Goal: Task Accomplishment & Management: Use online tool/utility

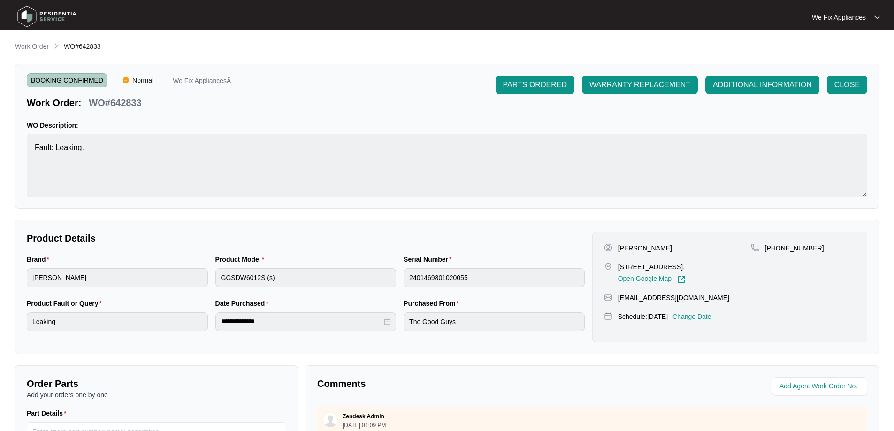
click at [36, 15] on img at bounding box center [47, 16] width 66 height 28
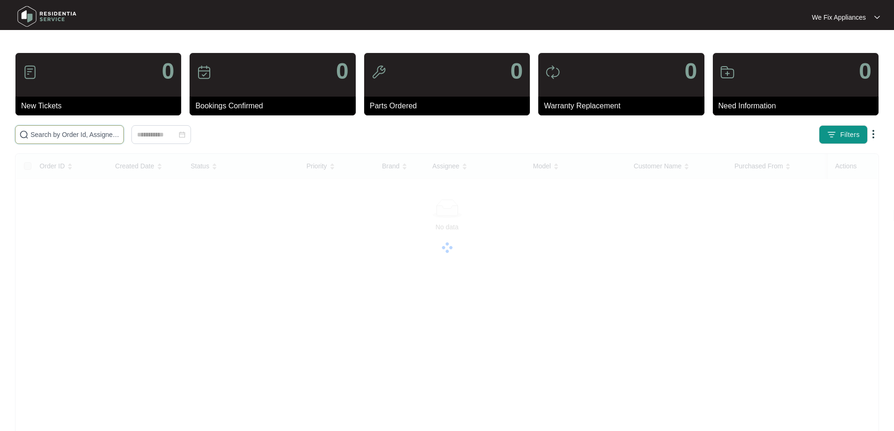
click at [81, 136] on input "text" at bounding box center [75, 135] width 89 height 10
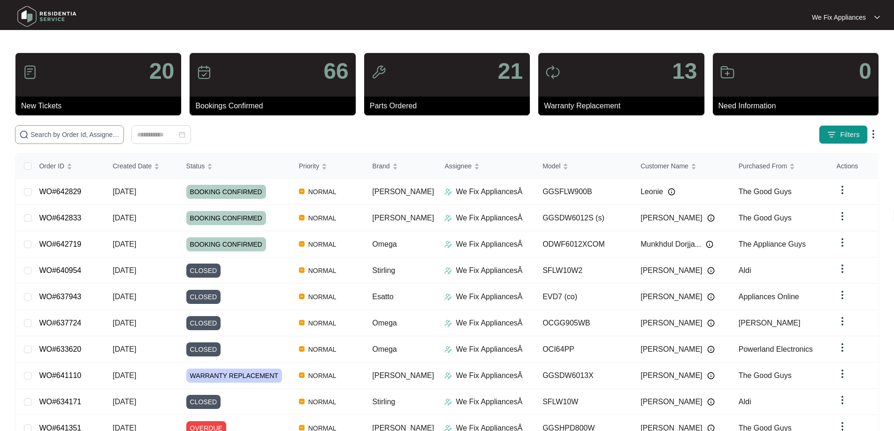
paste input "636914"
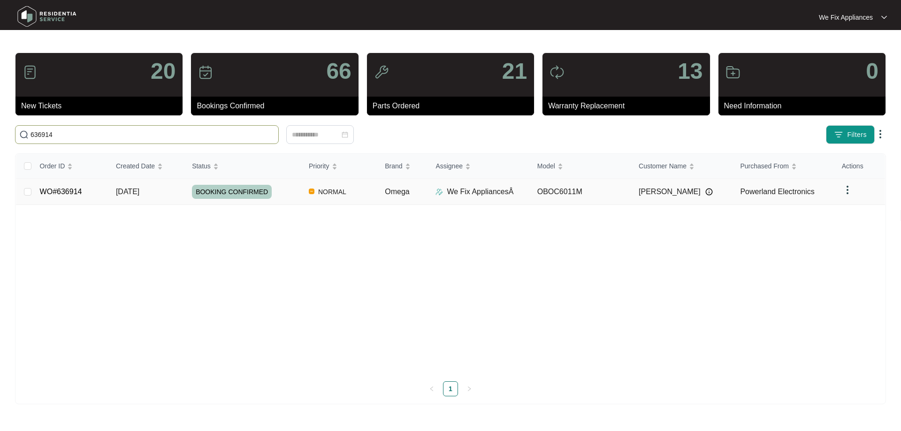
type input "636914"
click at [233, 192] on span "BOOKING CONFIRMED" at bounding box center [232, 192] width 80 height 14
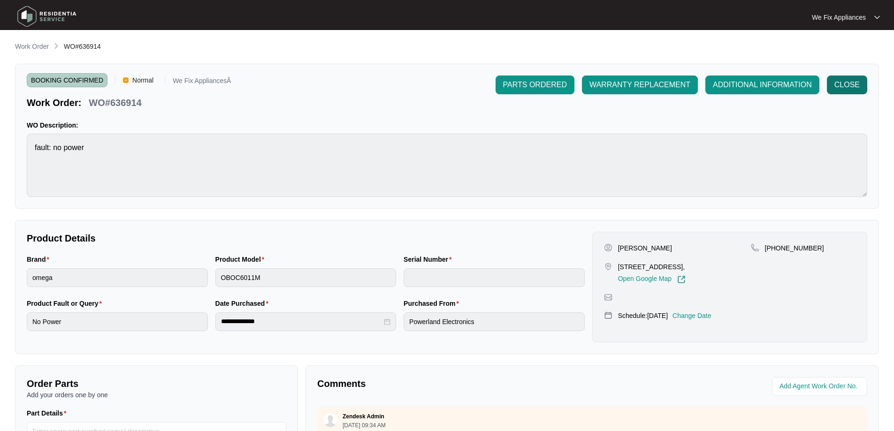
click at [846, 87] on span "CLOSE" at bounding box center [847, 84] width 25 height 11
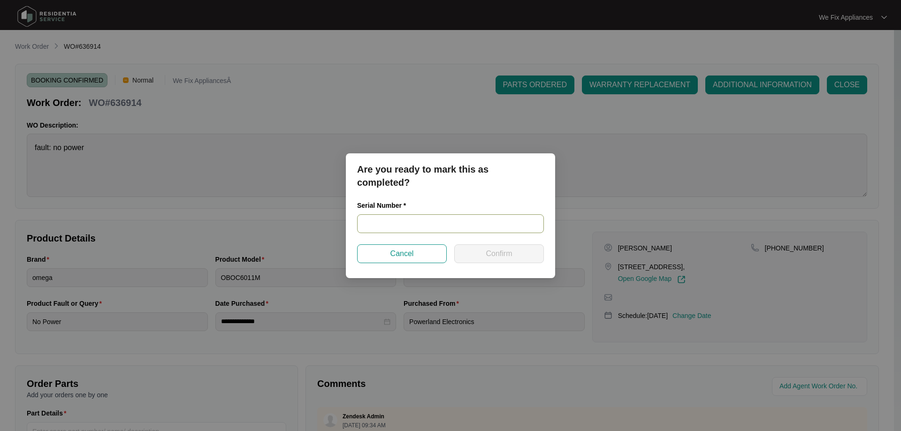
click at [424, 223] on input "text" at bounding box center [450, 224] width 187 height 19
paste input "425481824050008"
type input "425481824050008"
click at [485, 259] on button "Confirm" at bounding box center [499, 254] width 90 height 19
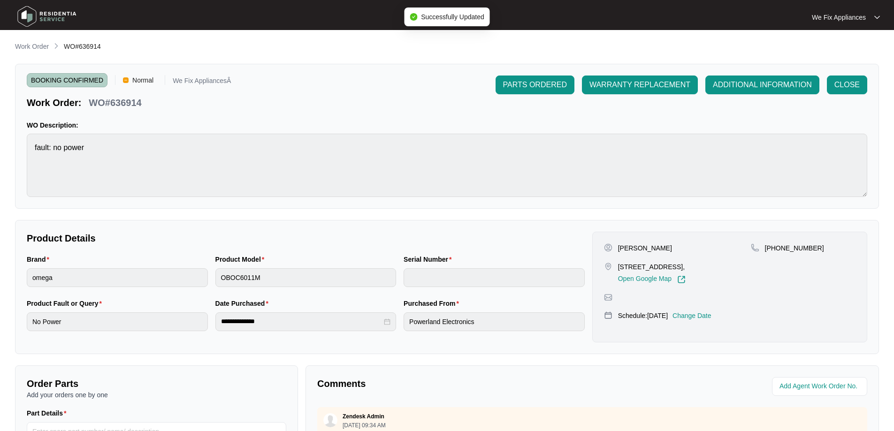
type input "425481824050008"
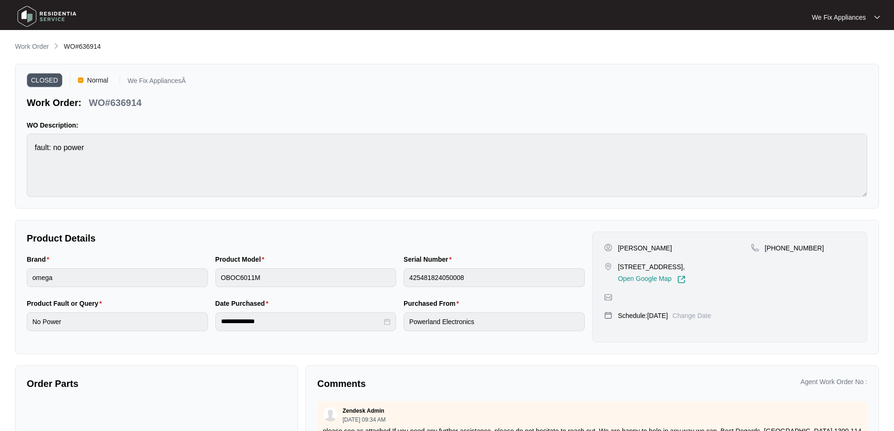
click at [32, 21] on img at bounding box center [47, 16] width 66 height 28
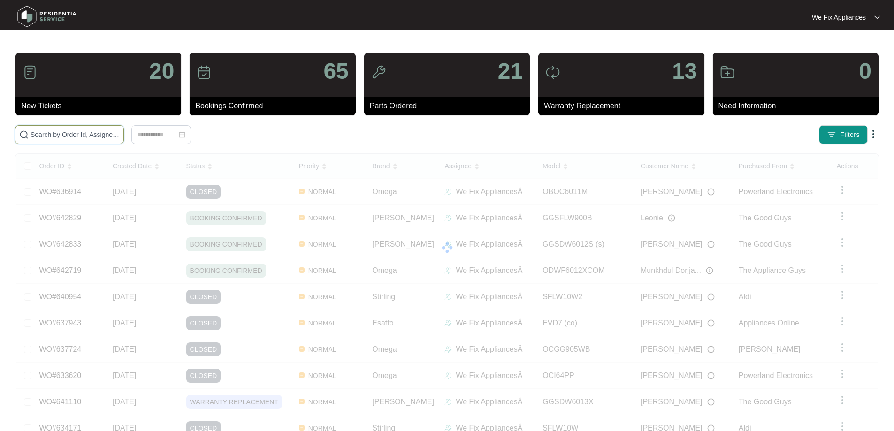
click at [57, 136] on input "text" at bounding box center [75, 135] width 89 height 10
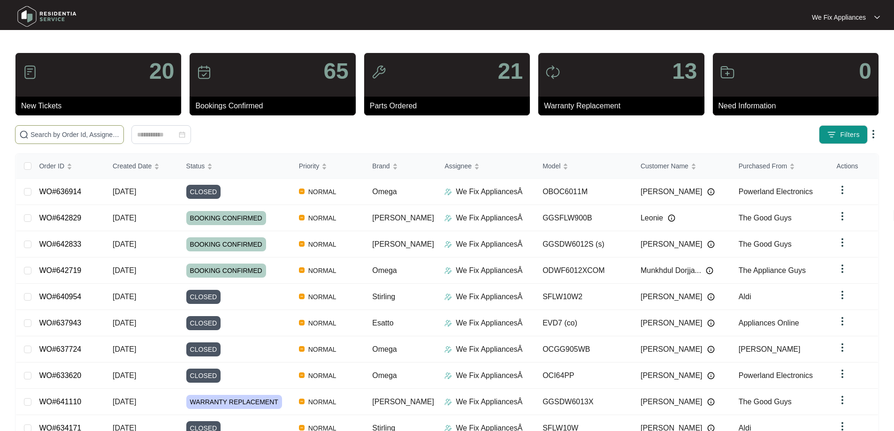
paste input "636930"
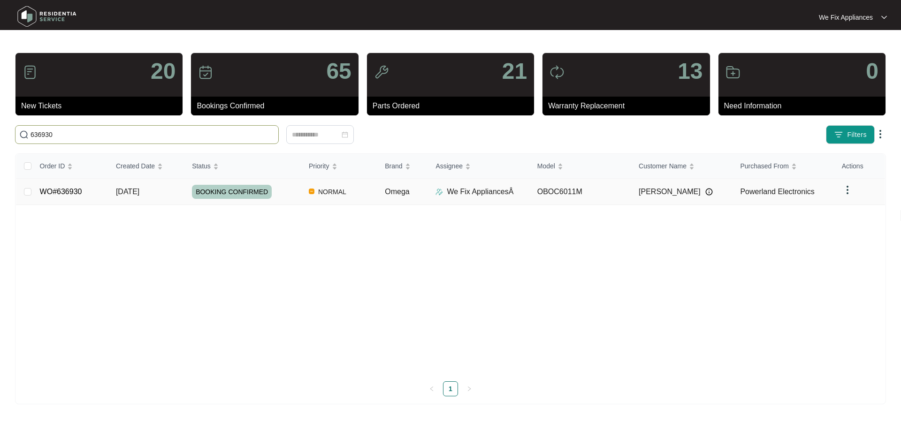
type input "636930"
click at [224, 192] on span "BOOKING CONFIRMED" at bounding box center [232, 192] width 80 height 14
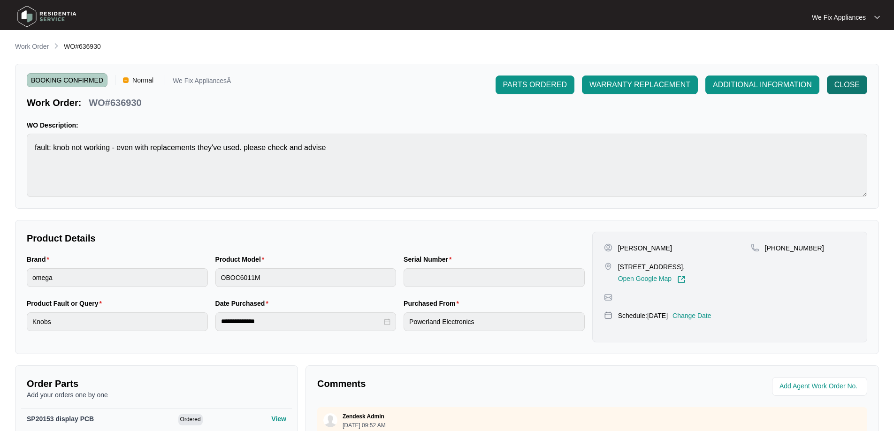
click at [849, 80] on span "CLOSE" at bounding box center [847, 84] width 25 height 11
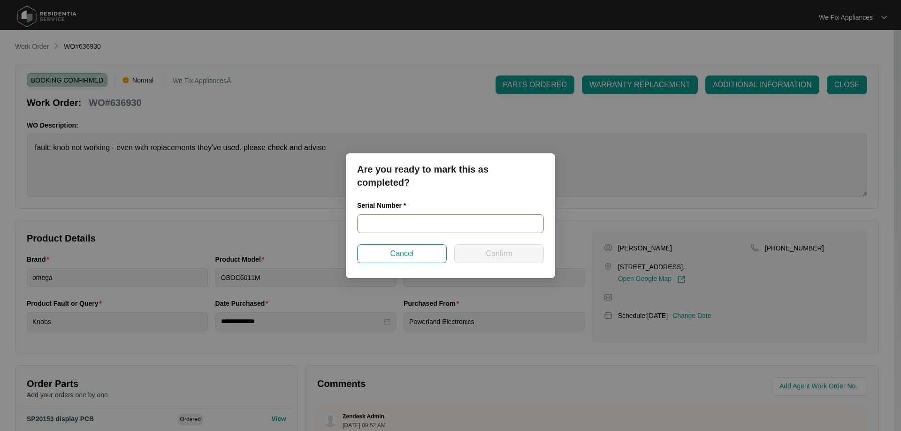
click at [431, 217] on input "text" at bounding box center [450, 224] width 187 height 19
paste input "[PHONE_NUMBER]"
type input "[PHONE_NUMBER]"
click at [482, 251] on button "Confirm" at bounding box center [499, 254] width 90 height 19
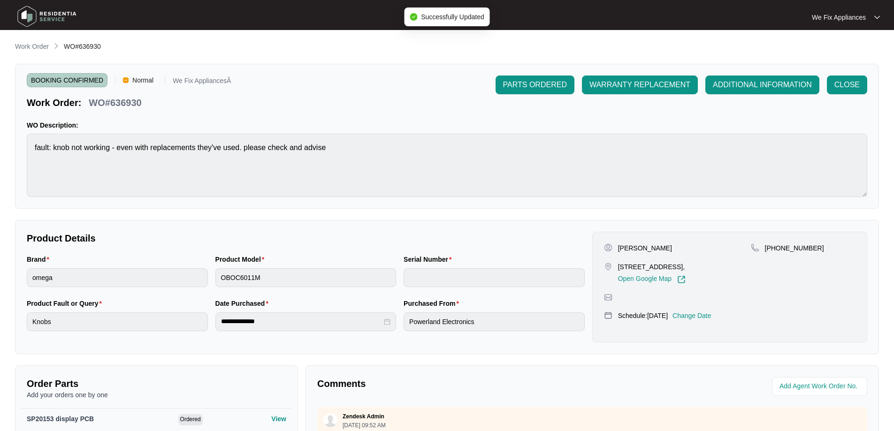
type input "[PHONE_NUMBER]"
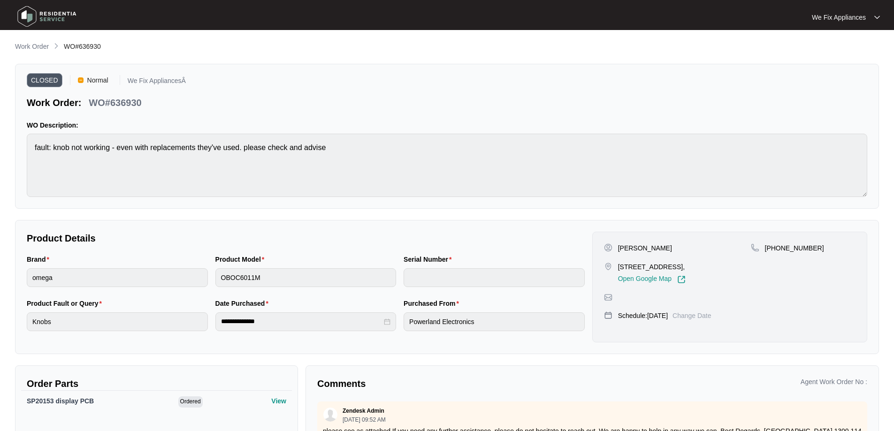
click at [45, 12] on img at bounding box center [47, 16] width 66 height 28
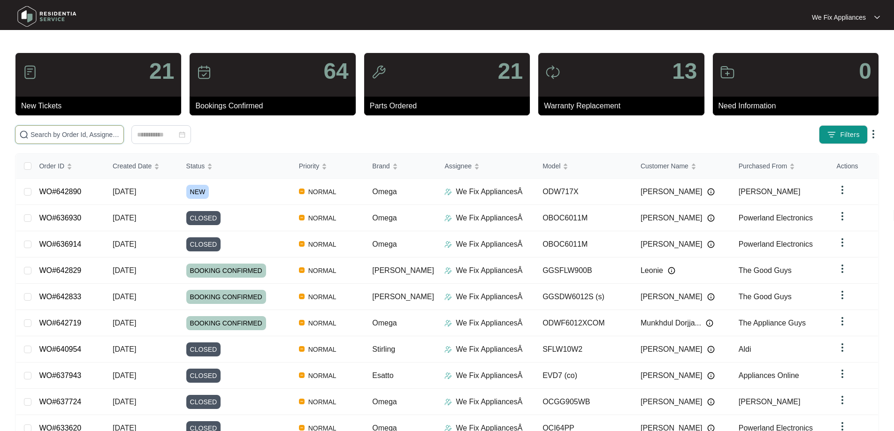
click at [56, 136] on input "text" at bounding box center [75, 135] width 89 height 10
paste input "640210"
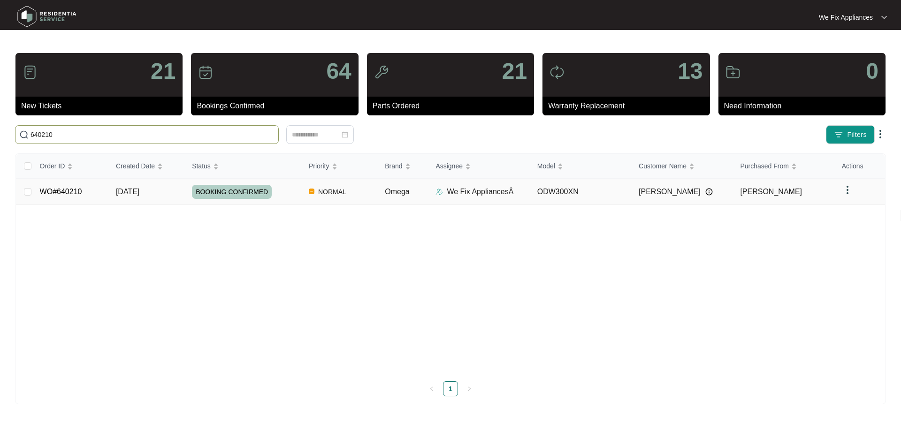
type input "640210"
click at [241, 193] on span "BOOKING CONFIRMED" at bounding box center [232, 192] width 80 height 14
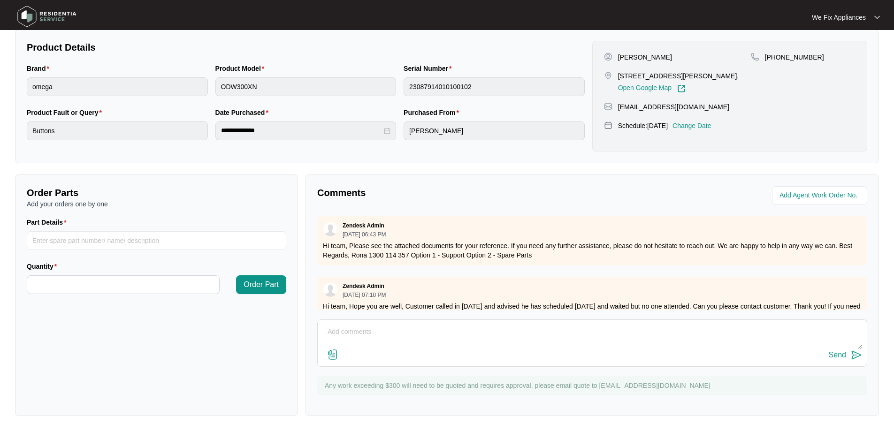
scroll to position [23, 0]
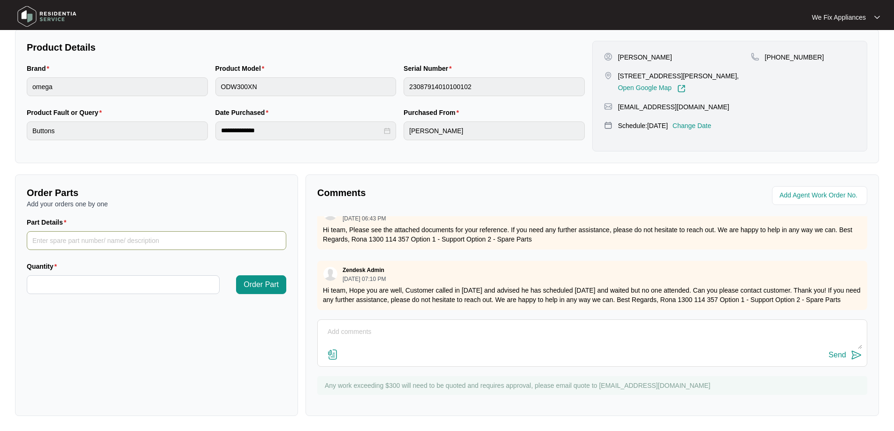
click at [131, 238] on input "Part Details" at bounding box center [157, 240] width 260 height 19
paste input "SP19627"
type input "SP19627"
click at [113, 288] on input "Quantity" at bounding box center [123, 285] width 192 height 18
type input "*"
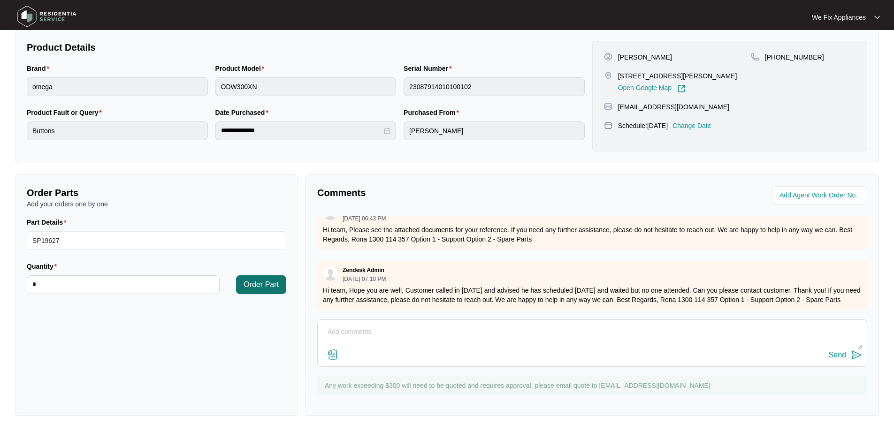
click at [253, 279] on span "Order Part" at bounding box center [261, 284] width 35 height 11
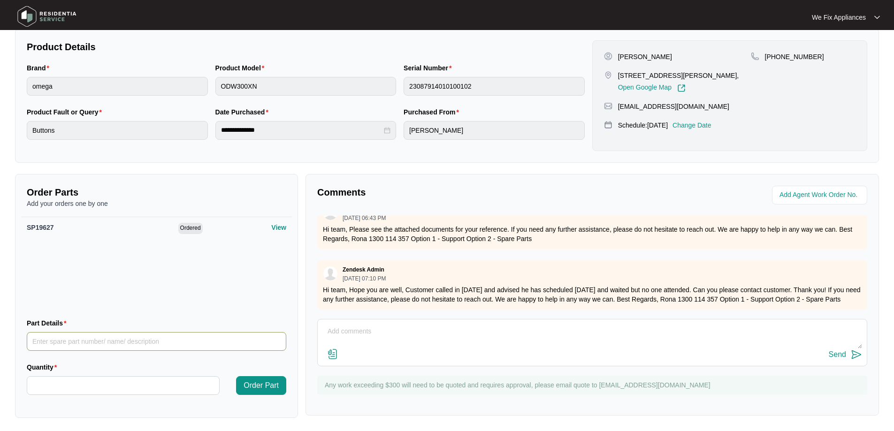
click at [73, 344] on input "Part Details" at bounding box center [157, 341] width 260 height 19
paste input "SP19683"
type input "SP19683"
click at [71, 380] on input "Quantity" at bounding box center [123, 386] width 192 height 18
type input "*"
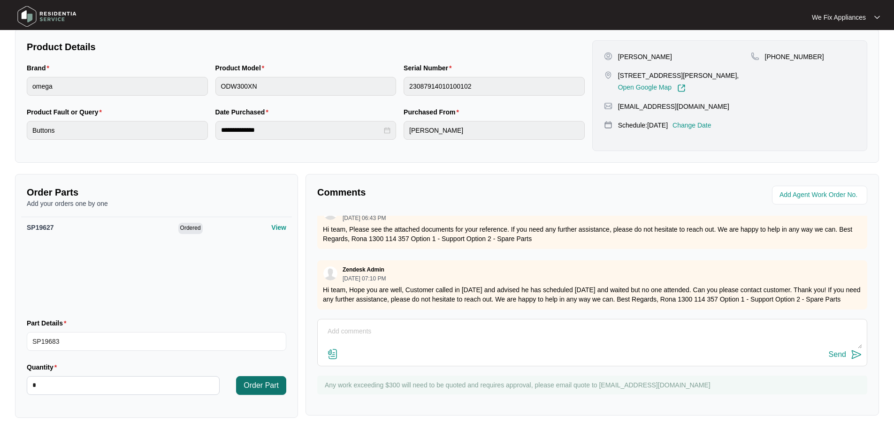
click at [263, 391] on span "Order Part" at bounding box center [261, 385] width 35 height 11
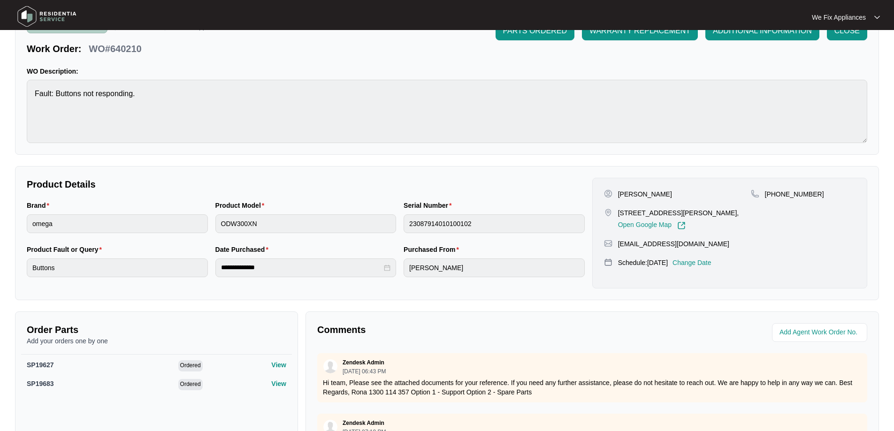
scroll to position [0, 0]
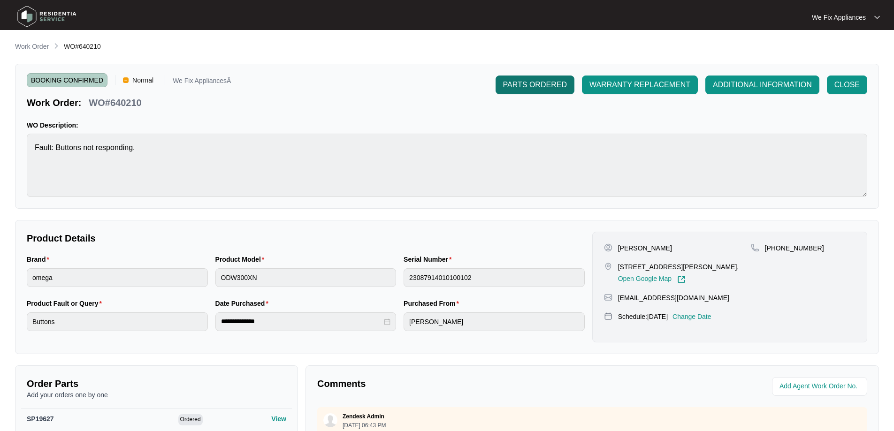
click at [528, 83] on span "PARTS ORDERED" at bounding box center [535, 84] width 64 height 11
click at [40, 15] on img at bounding box center [47, 16] width 66 height 28
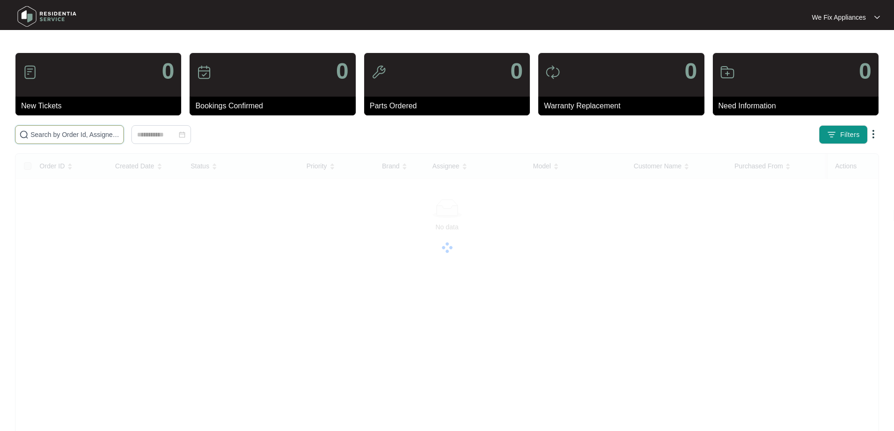
click at [64, 137] on input "text" at bounding box center [75, 135] width 89 height 10
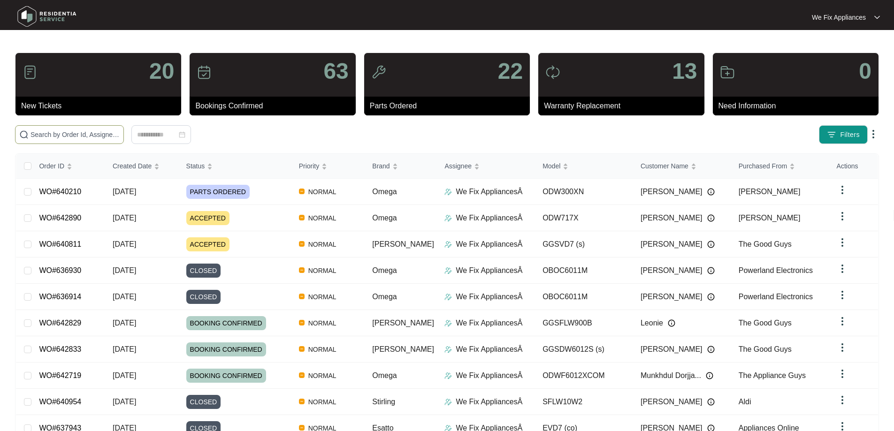
paste input "636921"
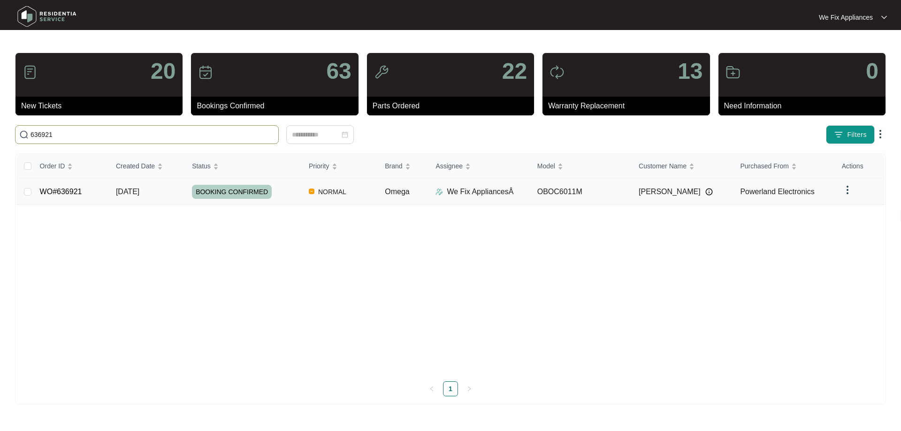
type input "636921"
click at [228, 187] on span "BOOKING CONFIRMED" at bounding box center [232, 192] width 80 height 14
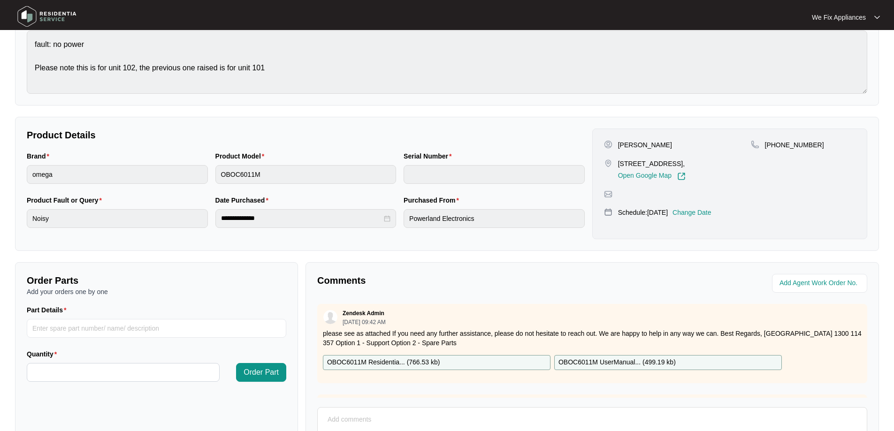
scroll to position [192, 0]
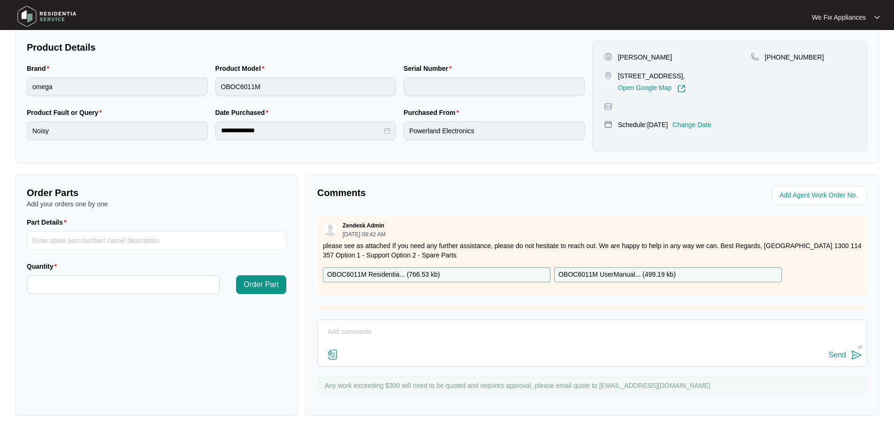
click at [398, 274] on p "OBOC6011M Residentia... ( 766.53 kb )" at bounding box center [383, 275] width 113 height 10
click at [76, 239] on input "Part Details" at bounding box center [157, 240] width 260 height 19
paste input "SP20693"
type input "SP20693"
click at [69, 281] on input "Quantity" at bounding box center [123, 285] width 192 height 18
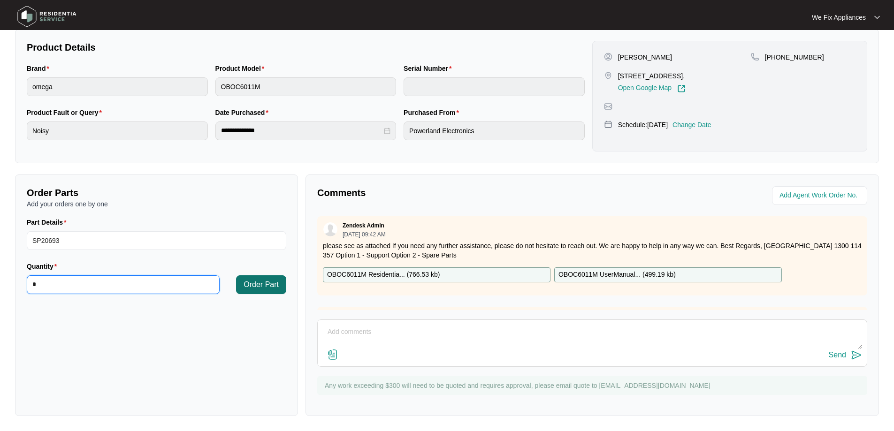
type input "*"
click at [268, 285] on span "Order Part" at bounding box center [261, 284] width 35 height 11
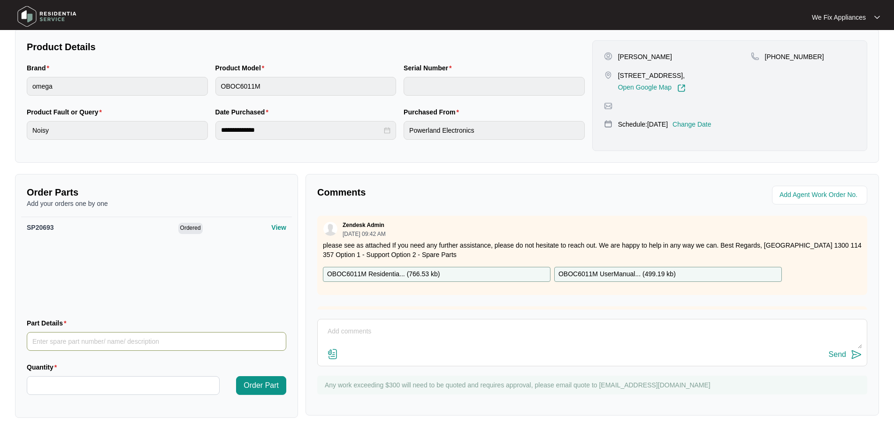
click at [83, 341] on input "Part Details" at bounding box center [157, 341] width 260 height 19
paste input "SP20718"
type input "SP20718"
click at [84, 383] on input "Quantity" at bounding box center [123, 386] width 192 height 18
type input "*"
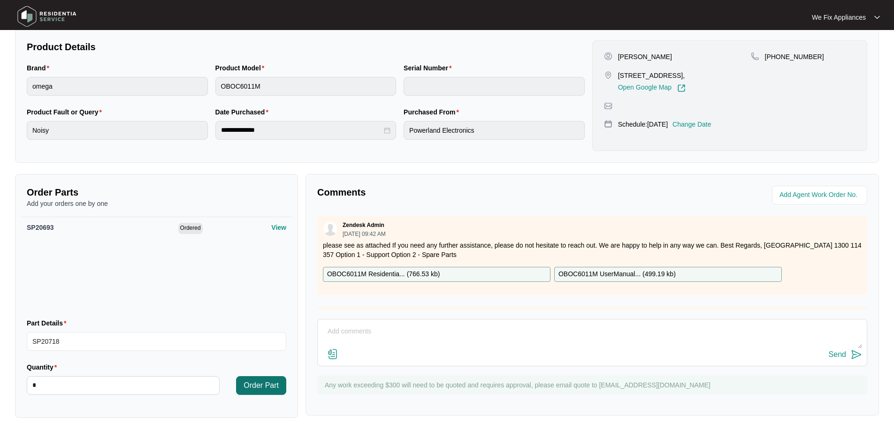
click at [268, 385] on span "Order Part" at bounding box center [261, 385] width 35 height 11
click at [97, 341] on input "Part Details" at bounding box center [157, 341] width 260 height 19
paste input "SP20686"
type input "SP20686"
click at [82, 393] on input "Quantity" at bounding box center [123, 386] width 192 height 18
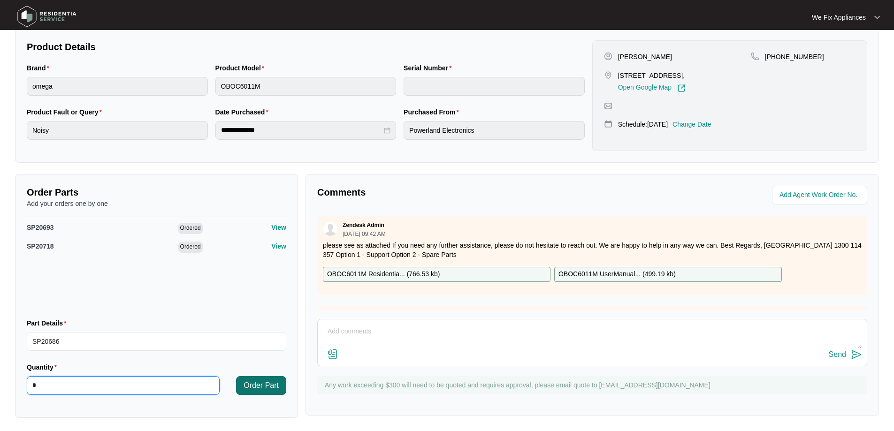
type input "*"
click at [248, 385] on span "Order Part" at bounding box center [261, 385] width 35 height 11
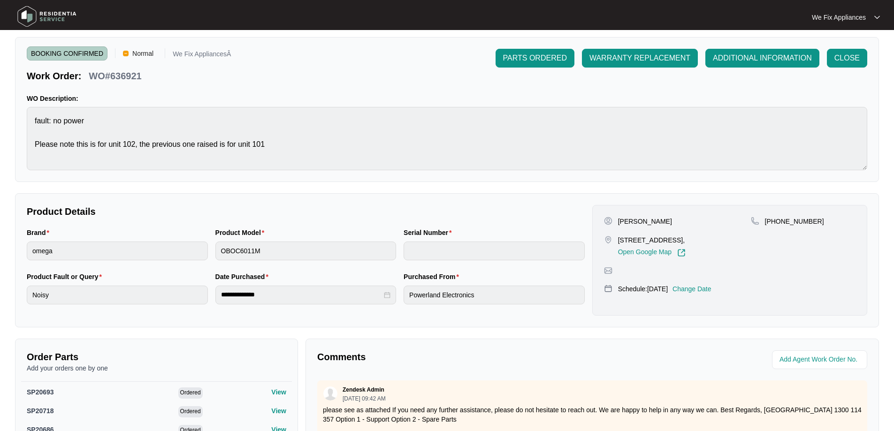
scroll to position [0, 0]
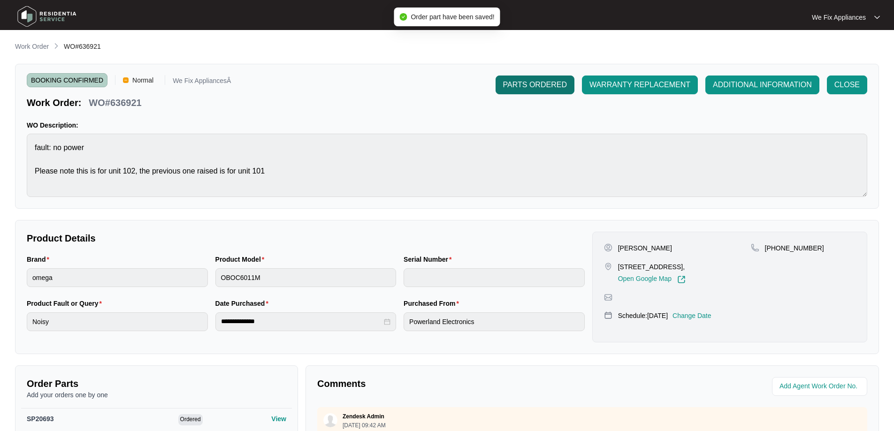
click at [543, 83] on span "PARTS ORDERED" at bounding box center [535, 84] width 64 height 11
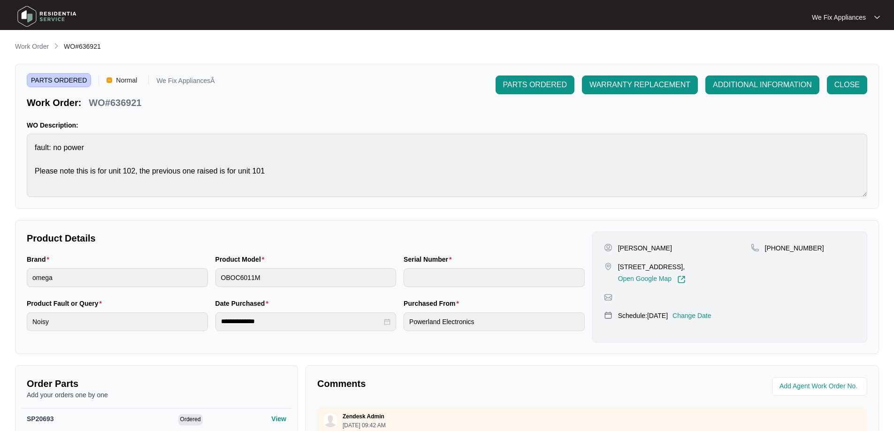
click at [25, 12] on img at bounding box center [47, 16] width 66 height 28
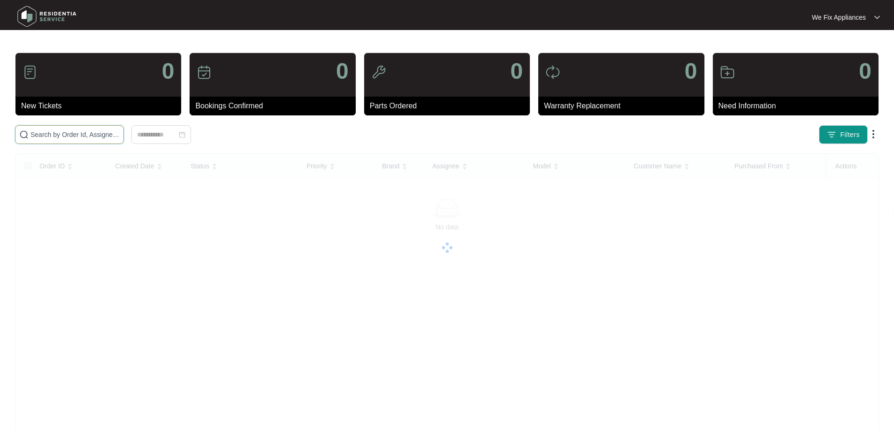
click at [82, 134] on input "text" at bounding box center [75, 135] width 89 height 10
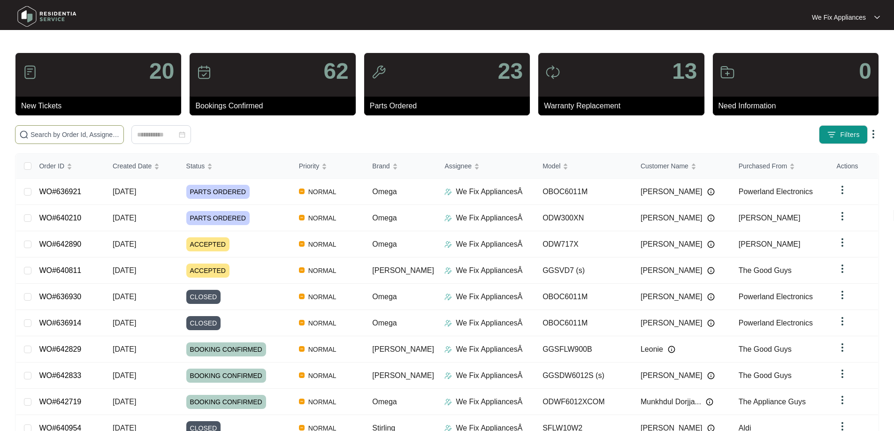
paste input "633488"
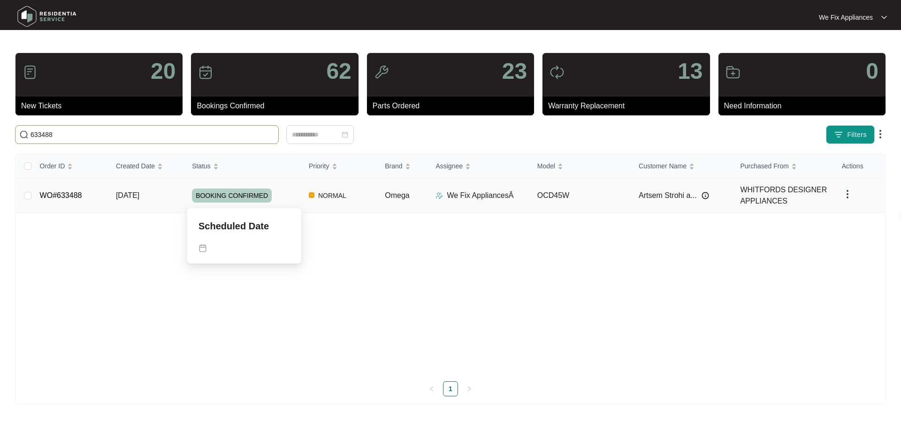
type input "633488"
click at [213, 193] on span "BOOKING CONFIRMED" at bounding box center [232, 196] width 80 height 14
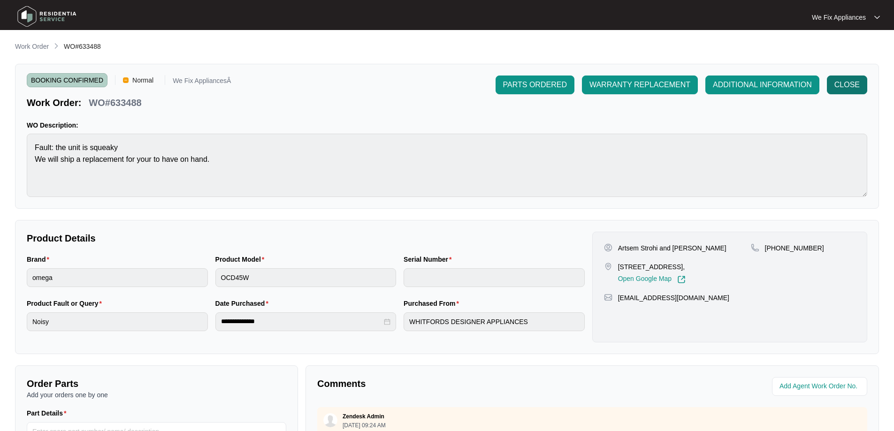
click at [849, 87] on span "CLOSE" at bounding box center [847, 84] width 25 height 11
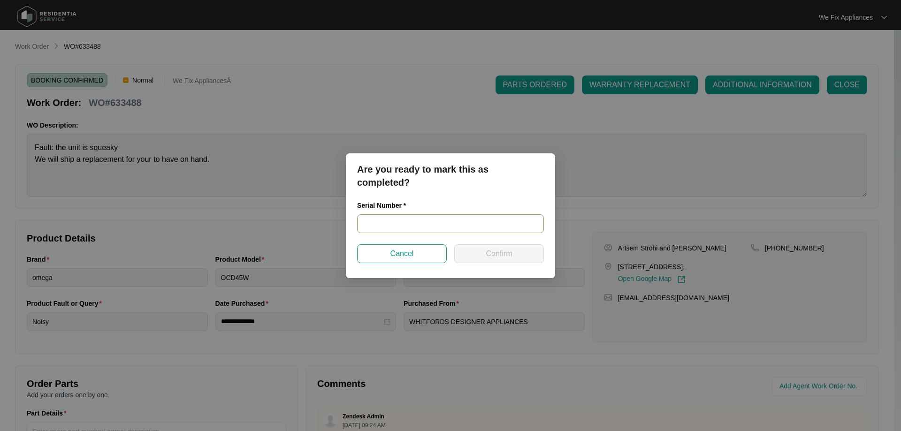
click at [393, 223] on input "text" at bounding box center [450, 224] width 187 height 19
paste input "123100116"
type input "123100116"
click at [472, 254] on button "Confirm" at bounding box center [499, 254] width 90 height 19
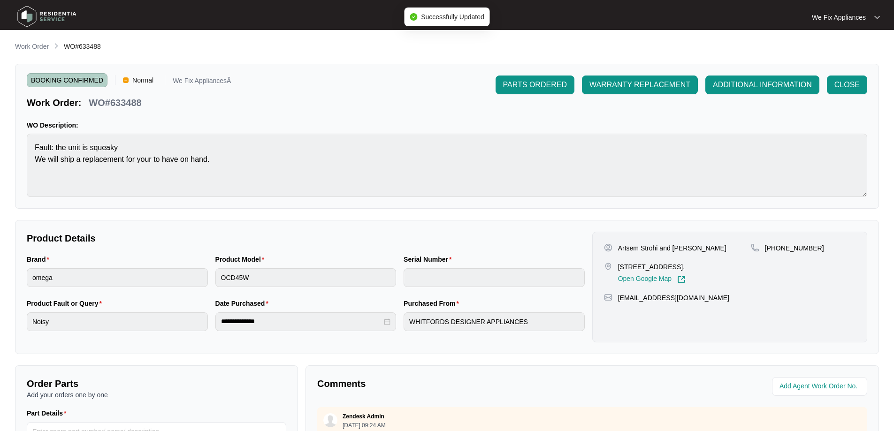
type input "123100116"
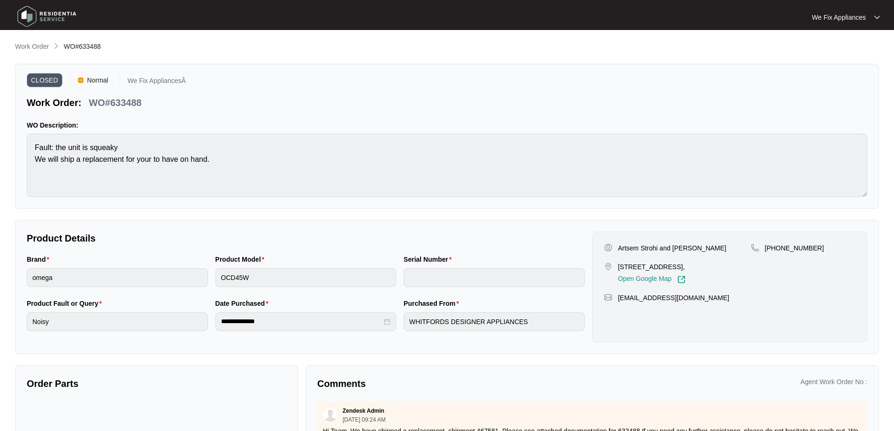
click at [29, 12] on img at bounding box center [47, 16] width 66 height 28
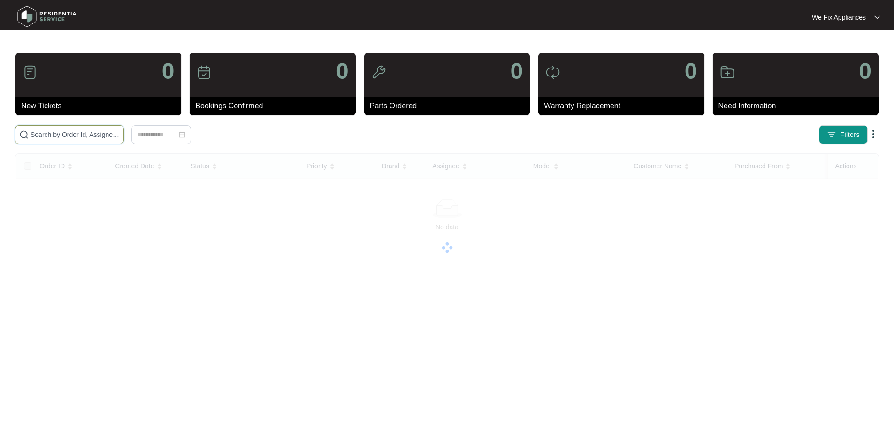
click at [51, 137] on input "text" at bounding box center [75, 135] width 89 height 10
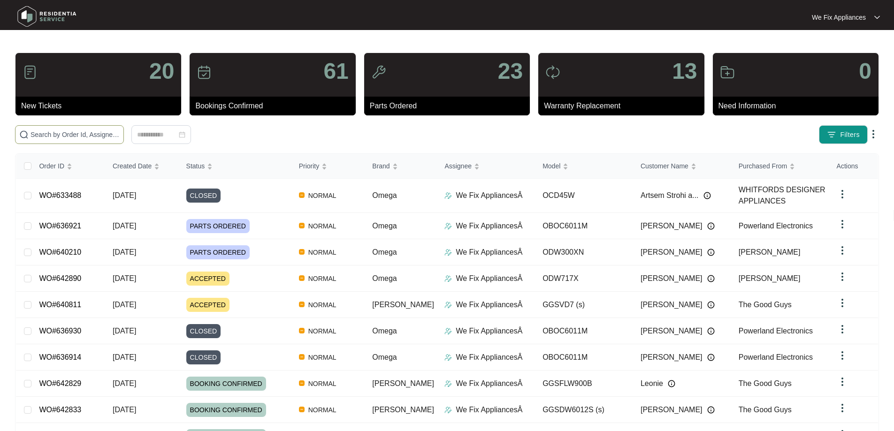
paste input "641197"
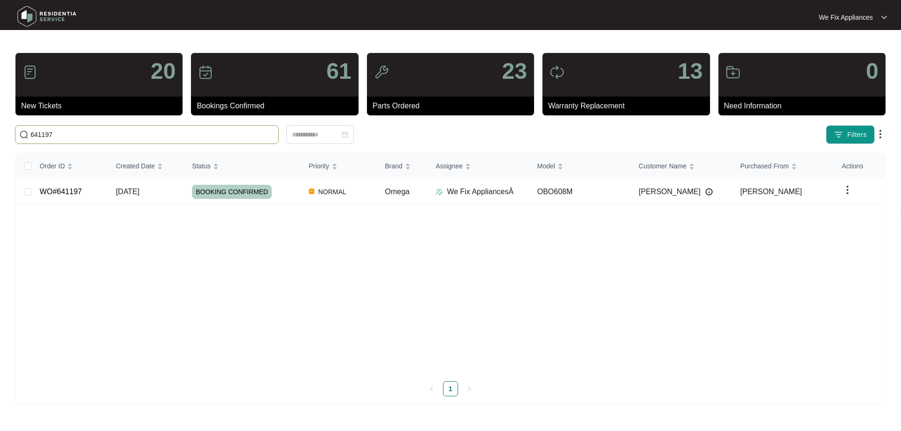
type input "641197"
click at [235, 191] on span "BOOKING CONFIRMED" at bounding box center [232, 192] width 80 height 14
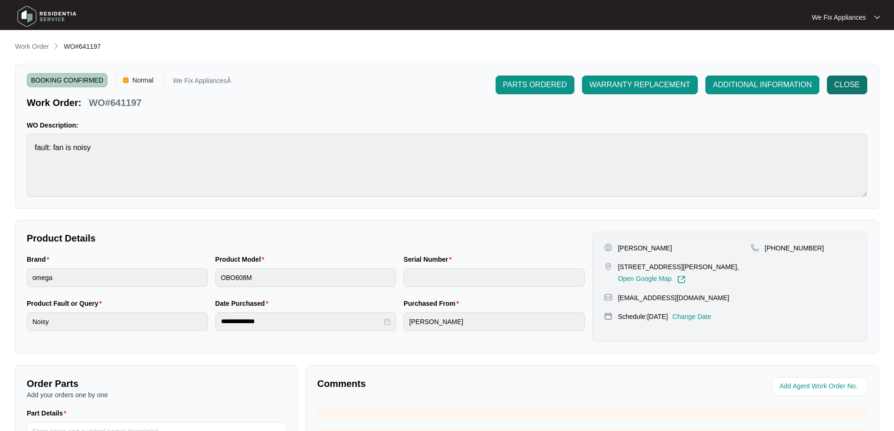
click at [859, 80] on span "CLOSE" at bounding box center [847, 84] width 25 height 11
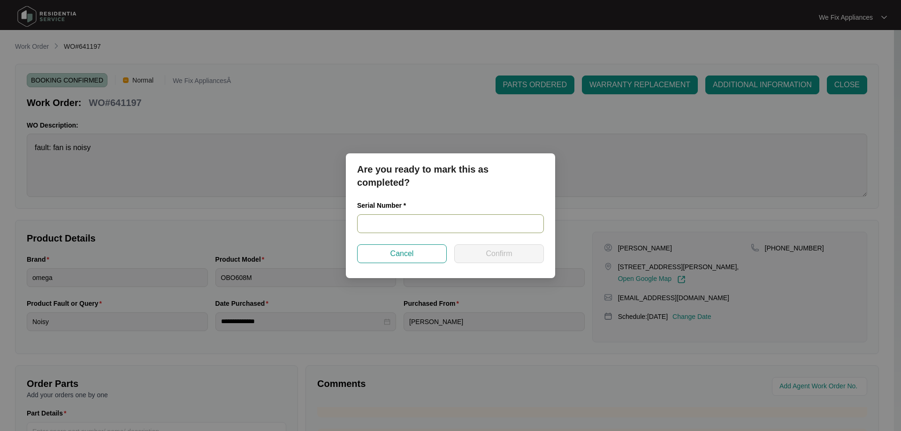
click at [405, 223] on input "text" at bounding box center [450, 224] width 187 height 19
paste input "962381824050285"
type input "962381824050285"
click at [482, 254] on button "Confirm" at bounding box center [499, 254] width 90 height 19
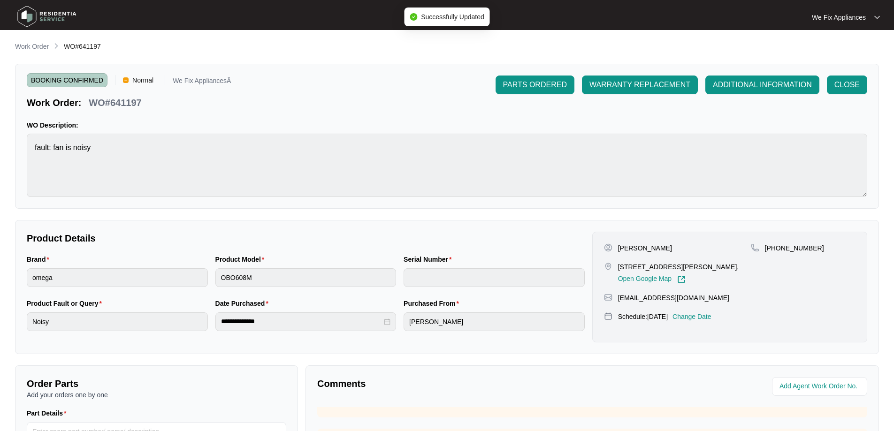
type input "962381824050285"
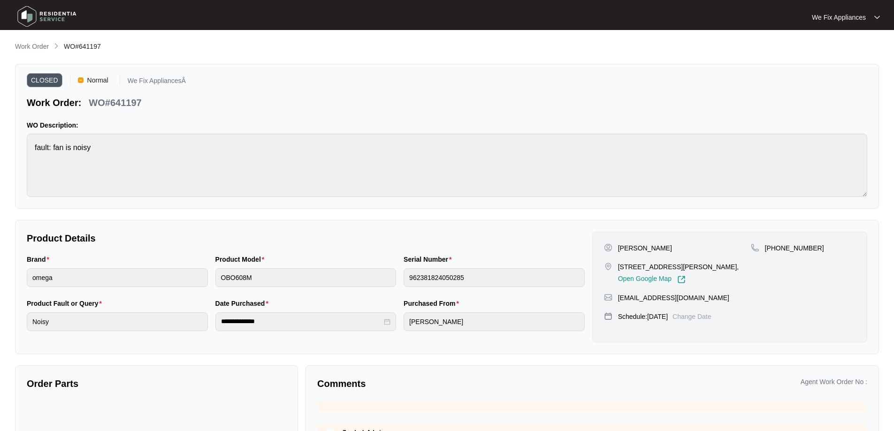
click at [23, 18] on img at bounding box center [47, 16] width 66 height 28
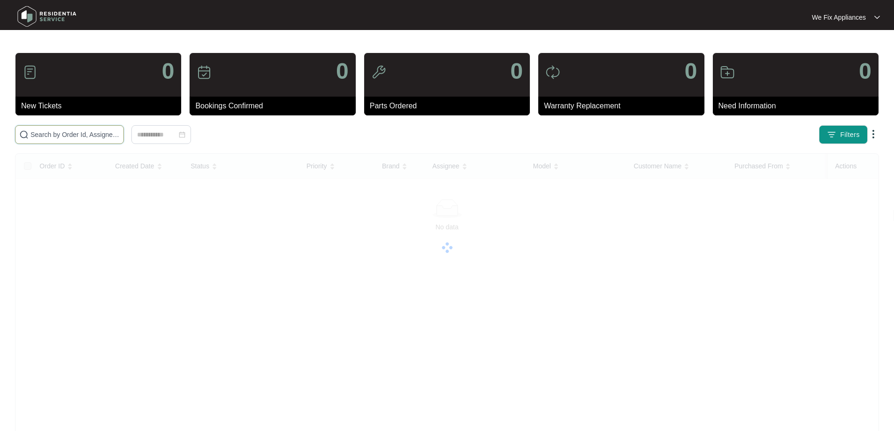
click at [65, 138] on input "text" at bounding box center [75, 135] width 89 height 10
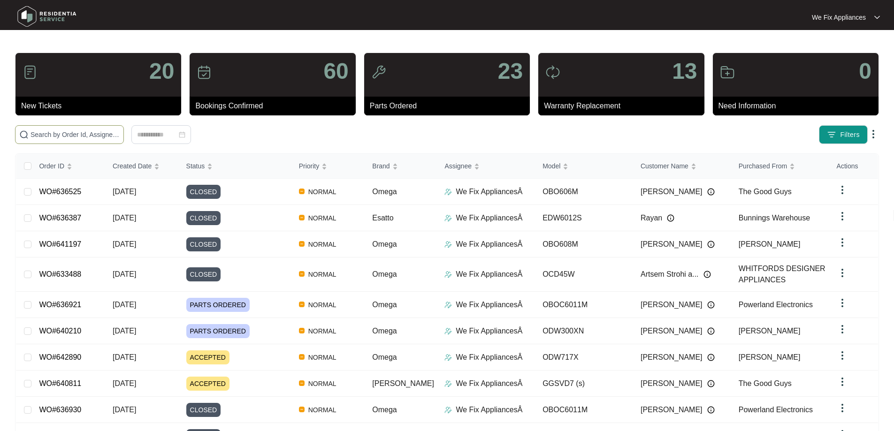
paste input "635383"
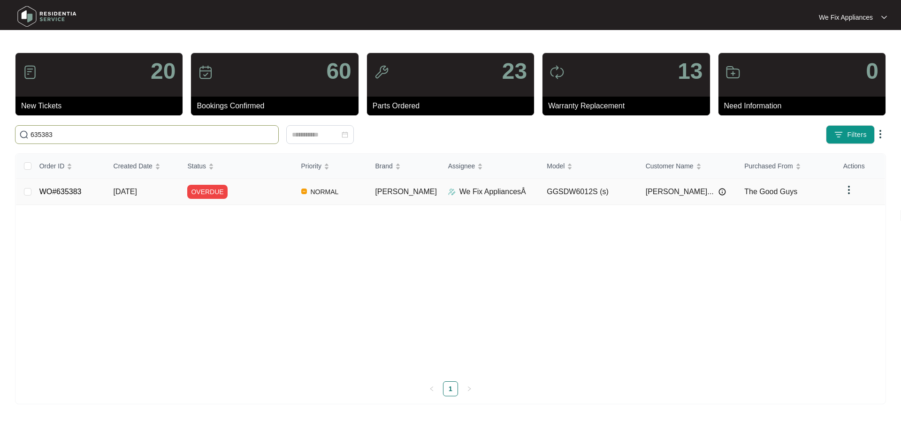
type input "635383"
click at [212, 191] on span "OVERDUE" at bounding box center [207, 192] width 40 height 14
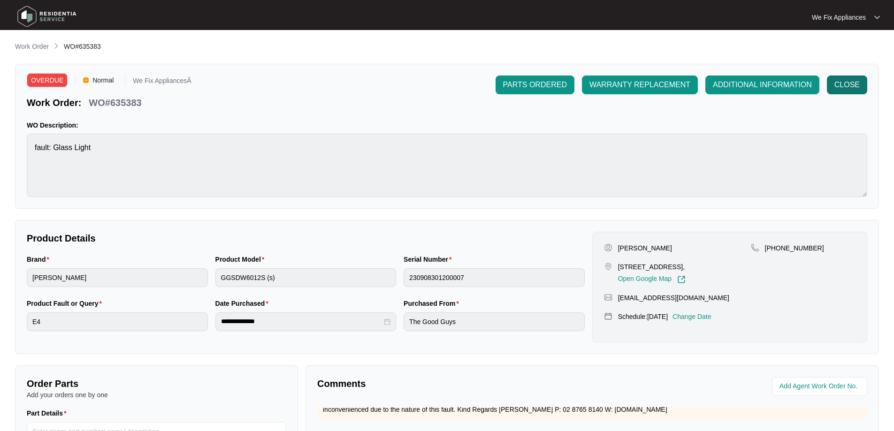
click at [848, 82] on span "CLOSE" at bounding box center [847, 84] width 25 height 11
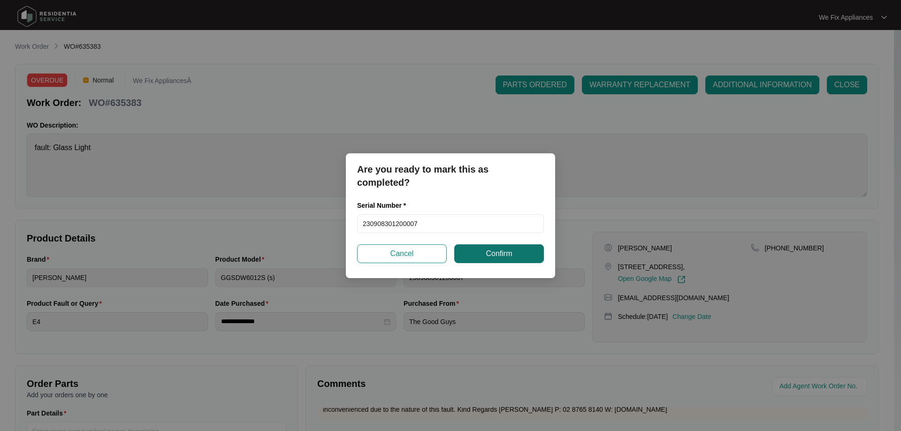
click at [500, 258] on span "Confirm" at bounding box center [499, 253] width 26 height 11
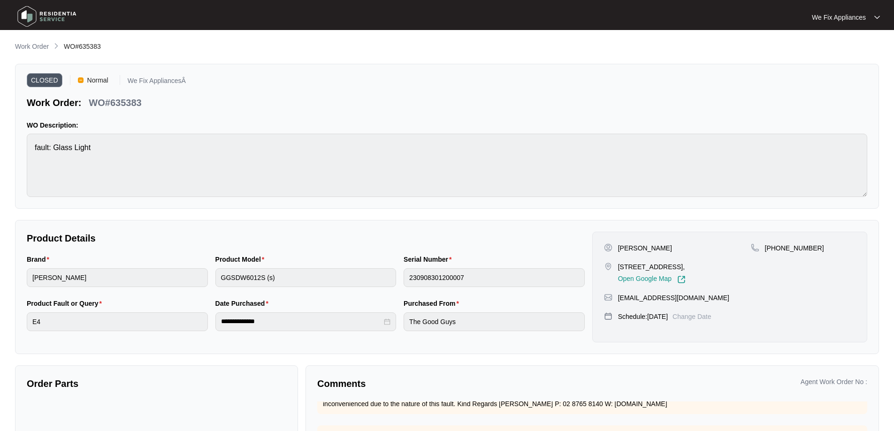
click at [34, 12] on img at bounding box center [47, 16] width 66 height 28
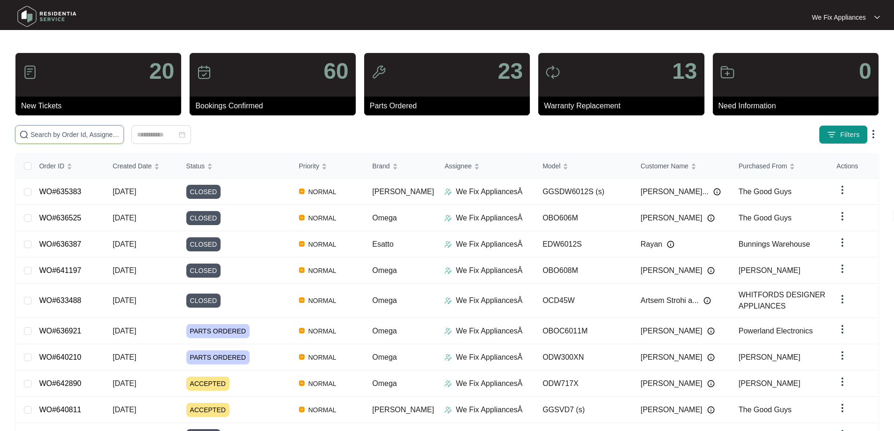
click at [62, 135] on input "text" at bounding box center [75, 135] width 89 height 10
paste input "639964"
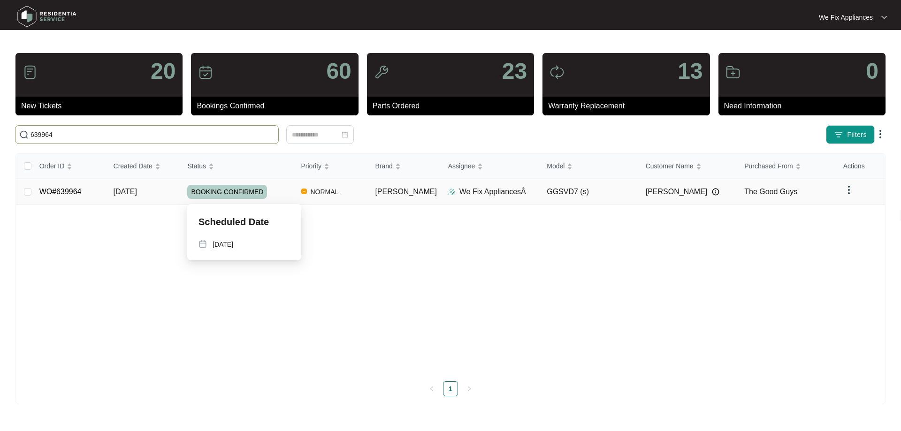
type input "639964"
click at [225, 191] on span "BOOKING CONFIRMED" at bounding box center [227, 192] width 80 height 14
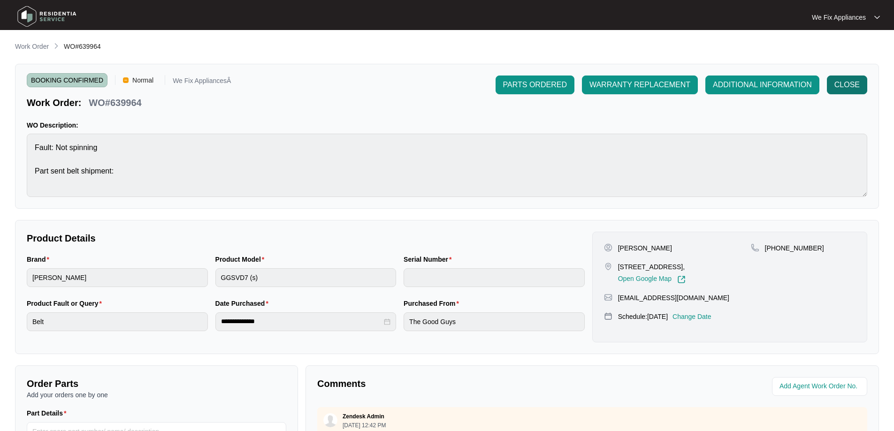
click at [844, 88] on span "CLOSE" at bounding box center [847, 84] width 25 height 11
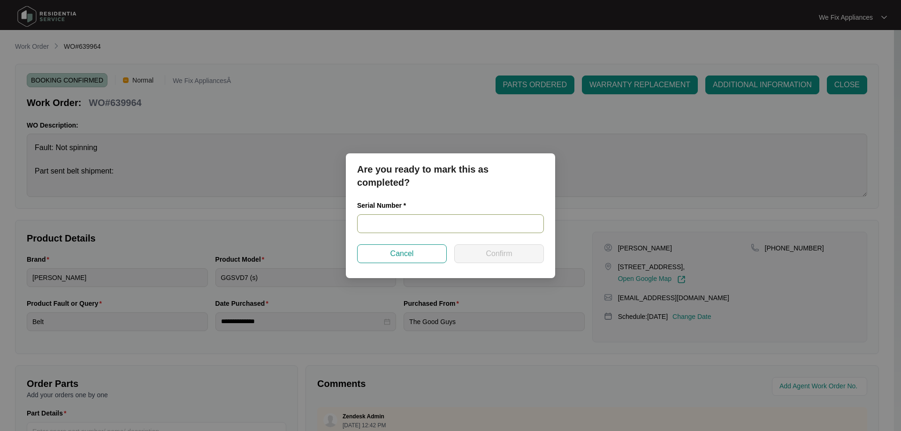
click at [444, 228] on input "text" at bounding box center [450, 224] width 187 height 19
paste input "541N960230144065L00371"
type input "541N960230144065L00371"
click at [479, 254] on button "Confirm" at bounding box center [499, 254] width 90 height 19
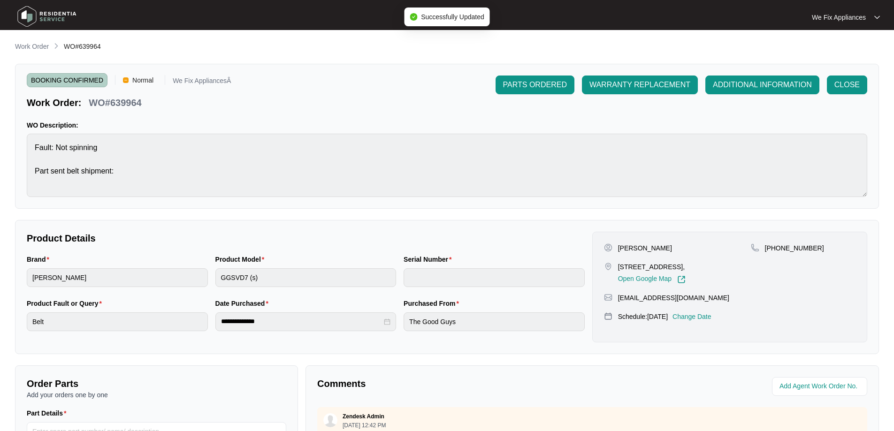
type input "541N960230144065L00371"
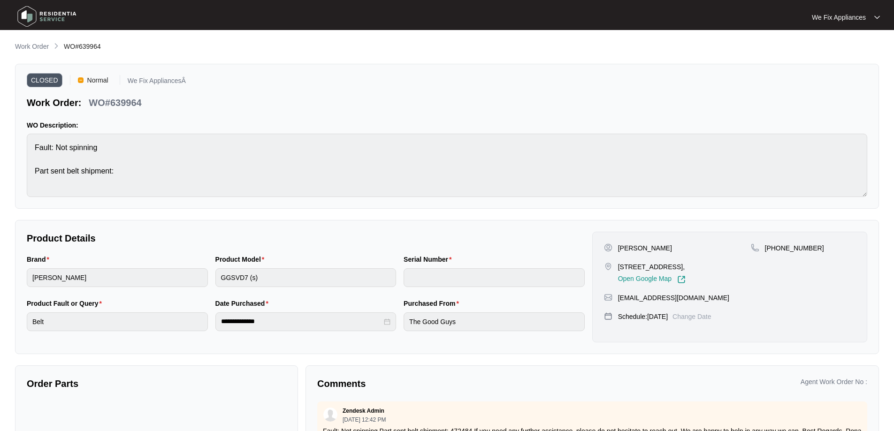
click at [41, 21] on img at bounding box center [47, 16] width 66 height 28
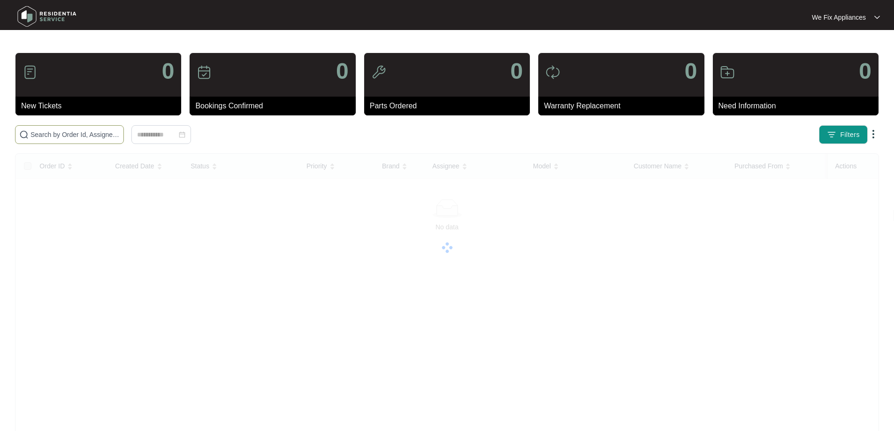
click at [62, 129] on span at bounding box center [69, 134] width 109 height 19
click at [58, 135] on input "text" at bounding box center [75, 135] width 89 height 10
paste input "639620"
type input "639620"
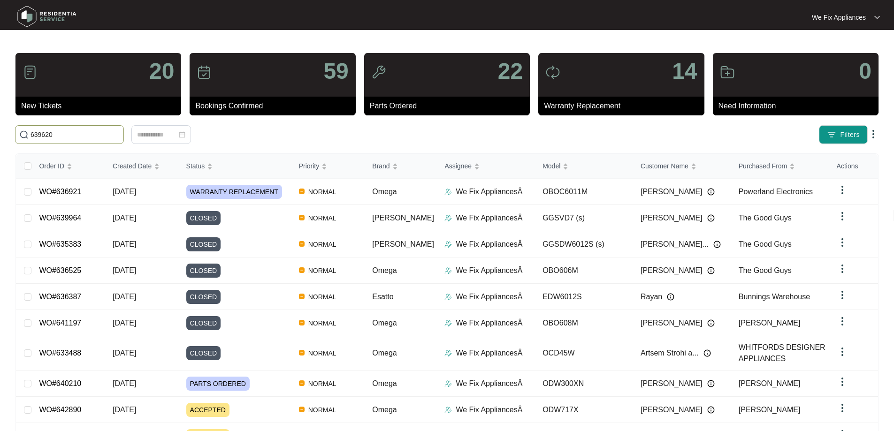
drag, startPoint x: 71, startPoint y: 135, endPoint x: 0, endPoint y: 135, distance: 71.4
click at [0, 135] on main "20 New Tickets 59 Bookings Confirmed 22 Parts Ordered 14 Warranty Replacement 0…" at bounding box center [447, 247] width 894 height 495
paste input "639620"
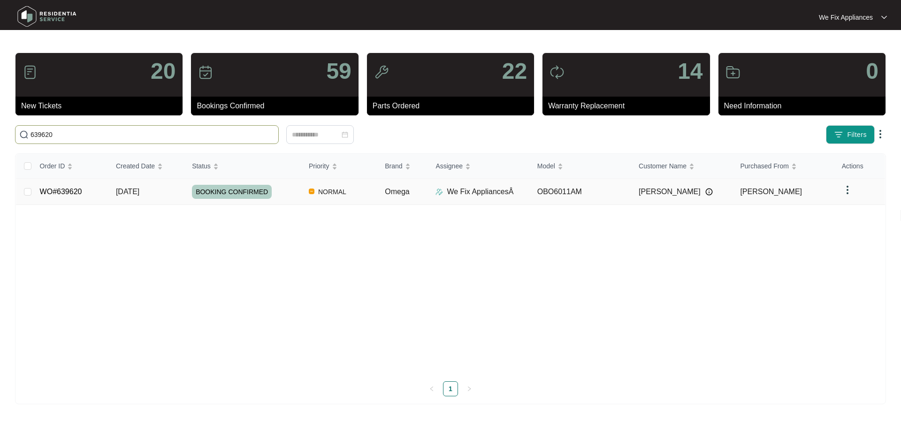
type input "639620"
click at [230, 189] on span "BOOKING CONFIRMED" at bounding box center [232, 192] width 80 height 14
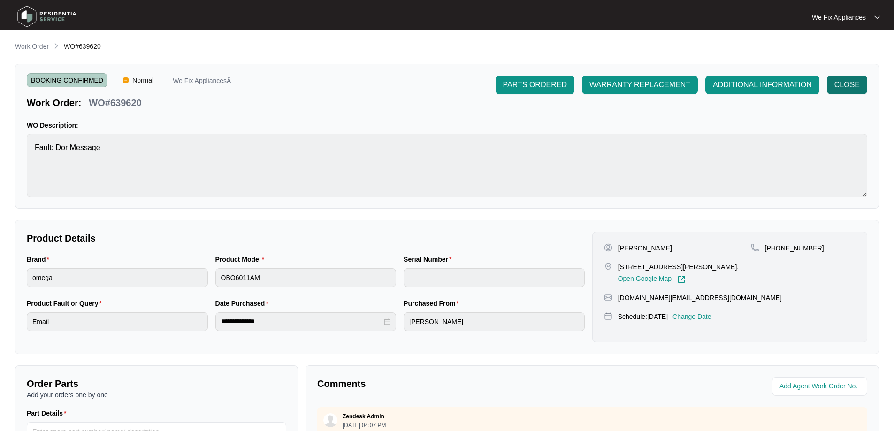
click at [851, 83] on span "CLOSE" at bounding box center [847, 84] width 25 height 11
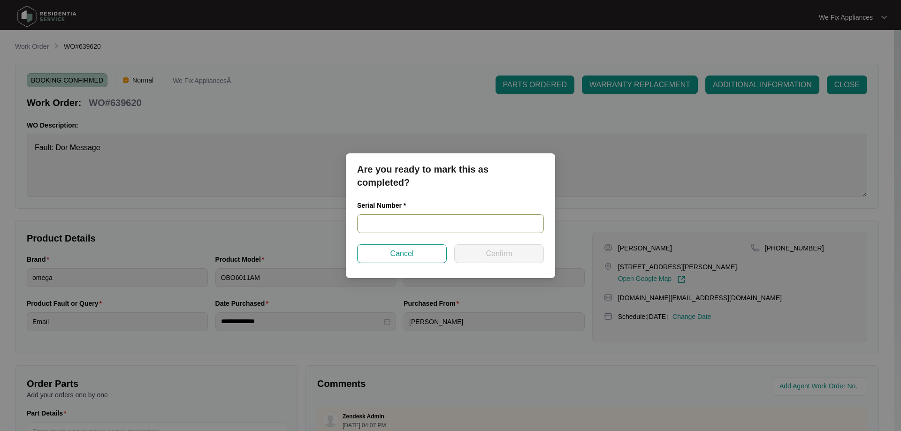
click at [389, 223] on input "text" at bounding box center [450, 224] width 187 height 19
paste input "967981824090530"
type input "967981824090530"
click at [485, 255] on button "Confirm" at bounding box center [499, 254] width 90 height 19
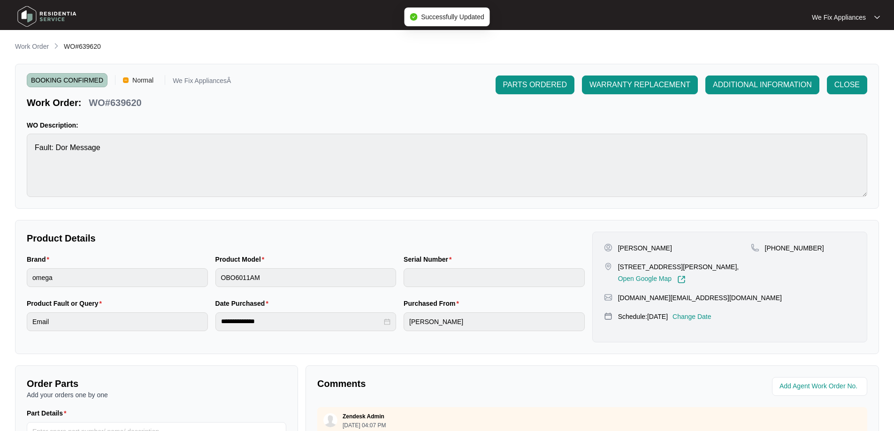
type input "967981824090530"
